Goal: Information Seeking & Learning: Learn about a topic

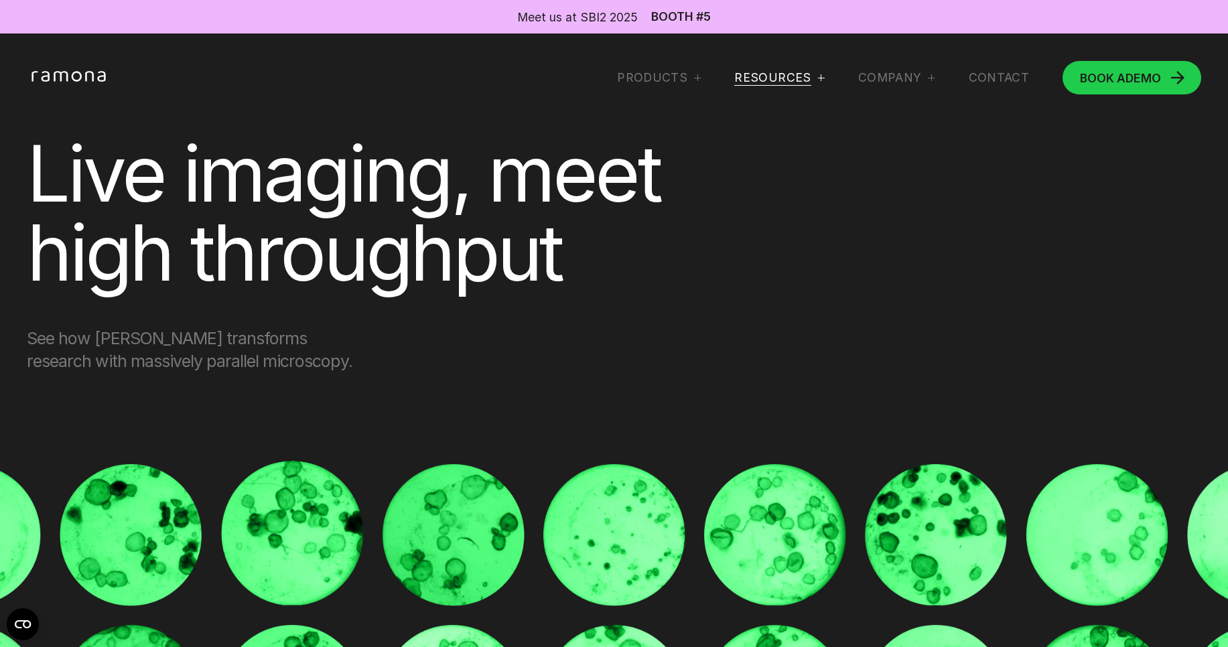
click at [779, 73] on div "RESOURCES" at bounding box center [772, 77] width 76 height 15
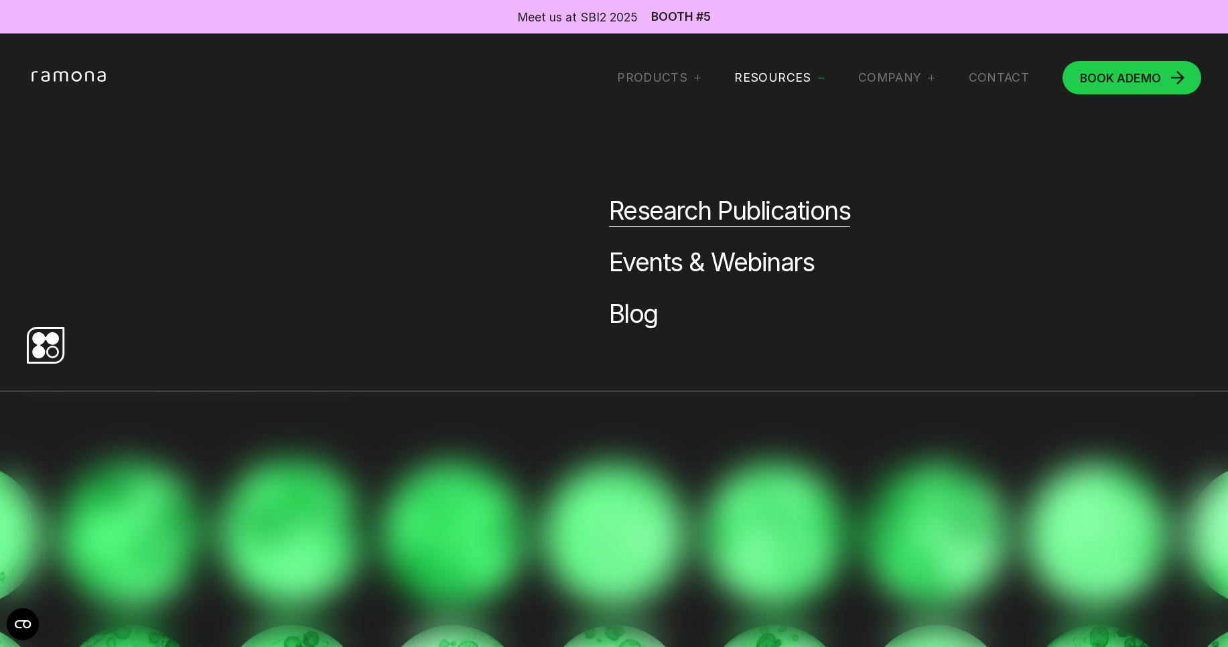
click at [675, 218] on link "Research Publications" at bounding box center [729, 211] width 241 height 31
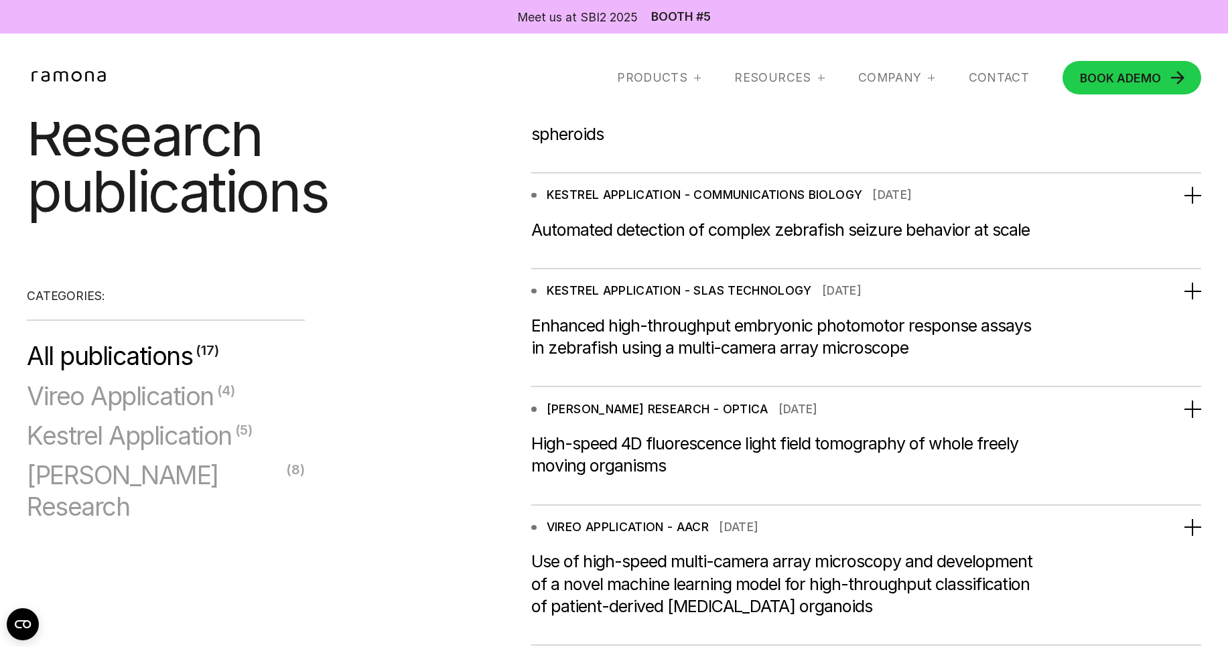
scroll to position [402, 0]
click at [763, 239] on div "Automated detection of complex zebrafish seizure behavior at scale" at bounding box center [787, 229] width 512 height 22
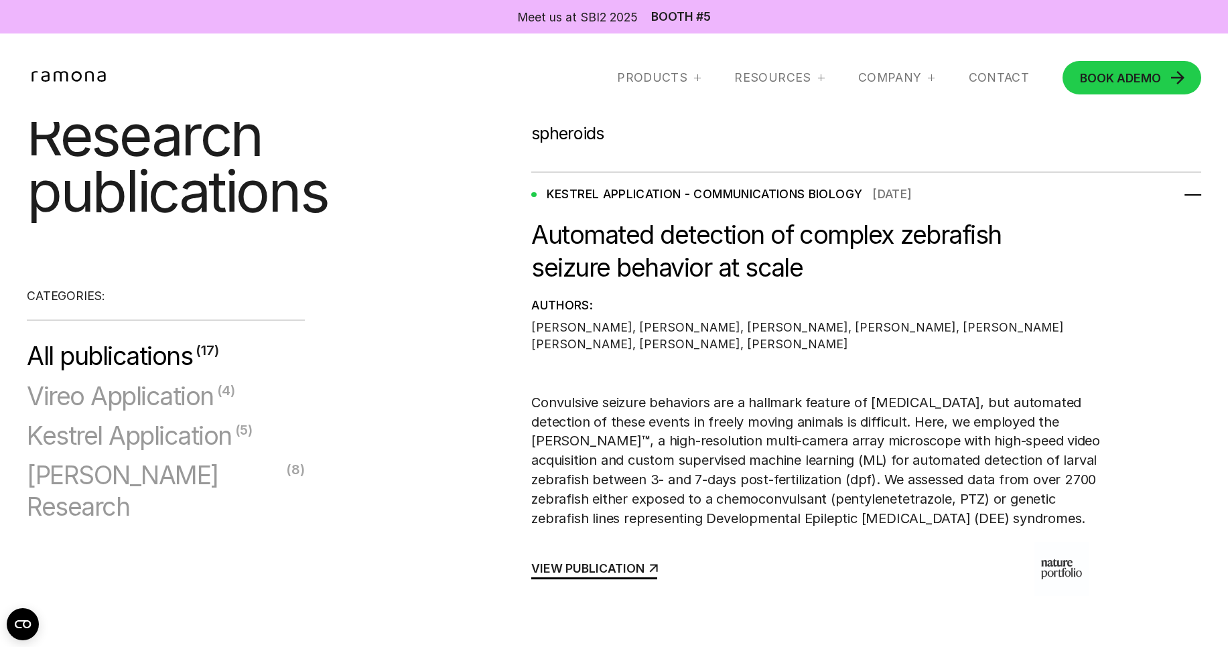
click at [643, 575] on icon at bounding box center [654, 568] width 23 height 23
